Goal: Communication & Community: Ask a question

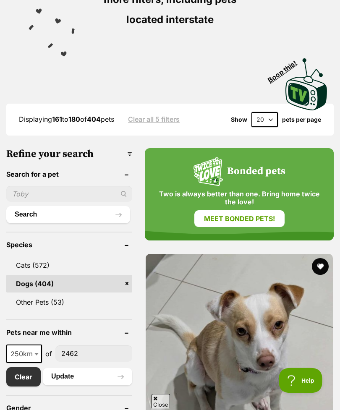
scroll to position [192, 0]
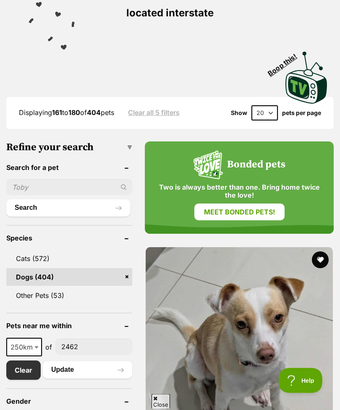
click at [71, 188] on input "text" at bounding box center [69, 187] width 126 height 16
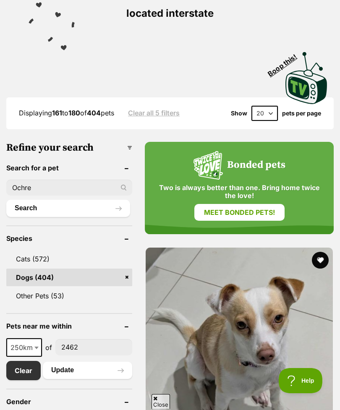
type input "Ochre"
click at [82, 208] on button "Search" at bounding box center [68, 208] width 124 height 17
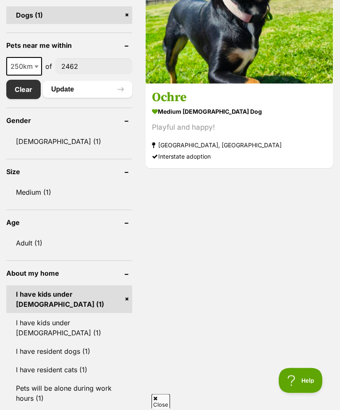
scroll to position [437, 0]
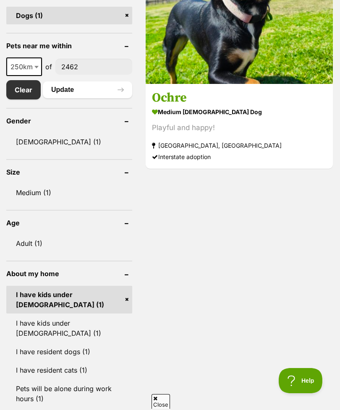
click at [258, 106] on h3 "Ochre" at bounding box center [239, 98] width 174 height 16
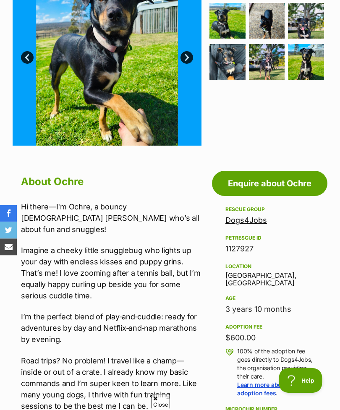
scroll to position [218, 0]
click at [291, 178] on link "Enquire about Ochre" at bounding box center [269, 183] width 115 height 25
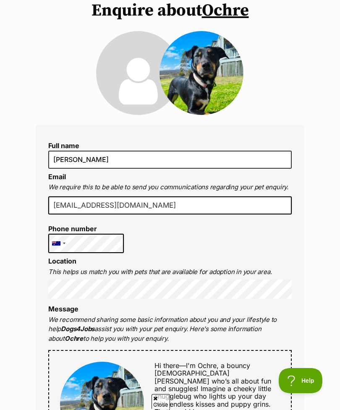
click at [252, 210] on input "jackedwardparmenter@gmail.com" at bounding box center [169, 205] width 243 height 18
type input "jackedwa"
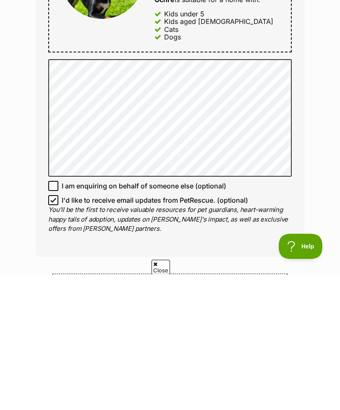
scroll to position [368, 0]
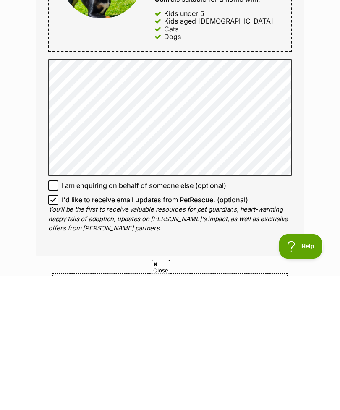
type input "parmo7@outlook.com"
click at [58, 329] on input "I'd like to receive email updates from PetRescue. (optional)" at bounding box center [53, 334] width 10 height 10
checkbox input "false"
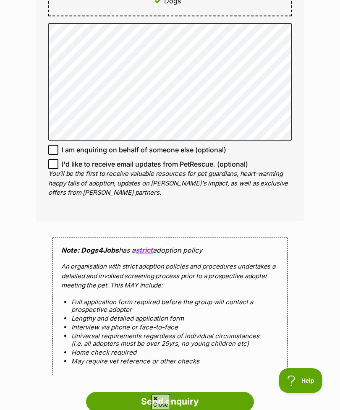
scroll to position [623, 0]
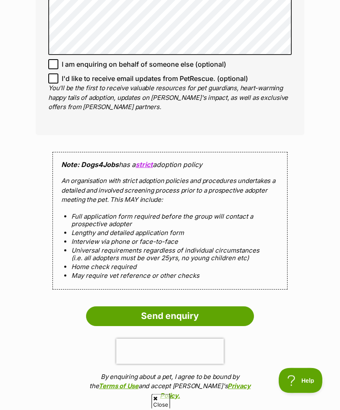
click at [228, 310] on input "Send enquiry" at bounding box center [170, 315] width 168 height 19
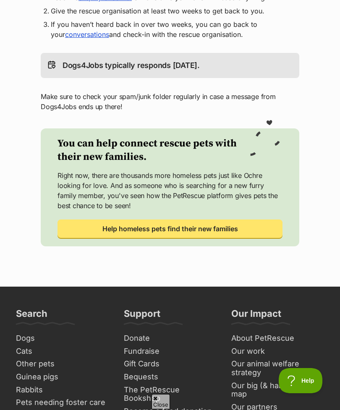
scroll to position [257, 0]
